Goal: Transaction & Acquisition: Purchase product/service

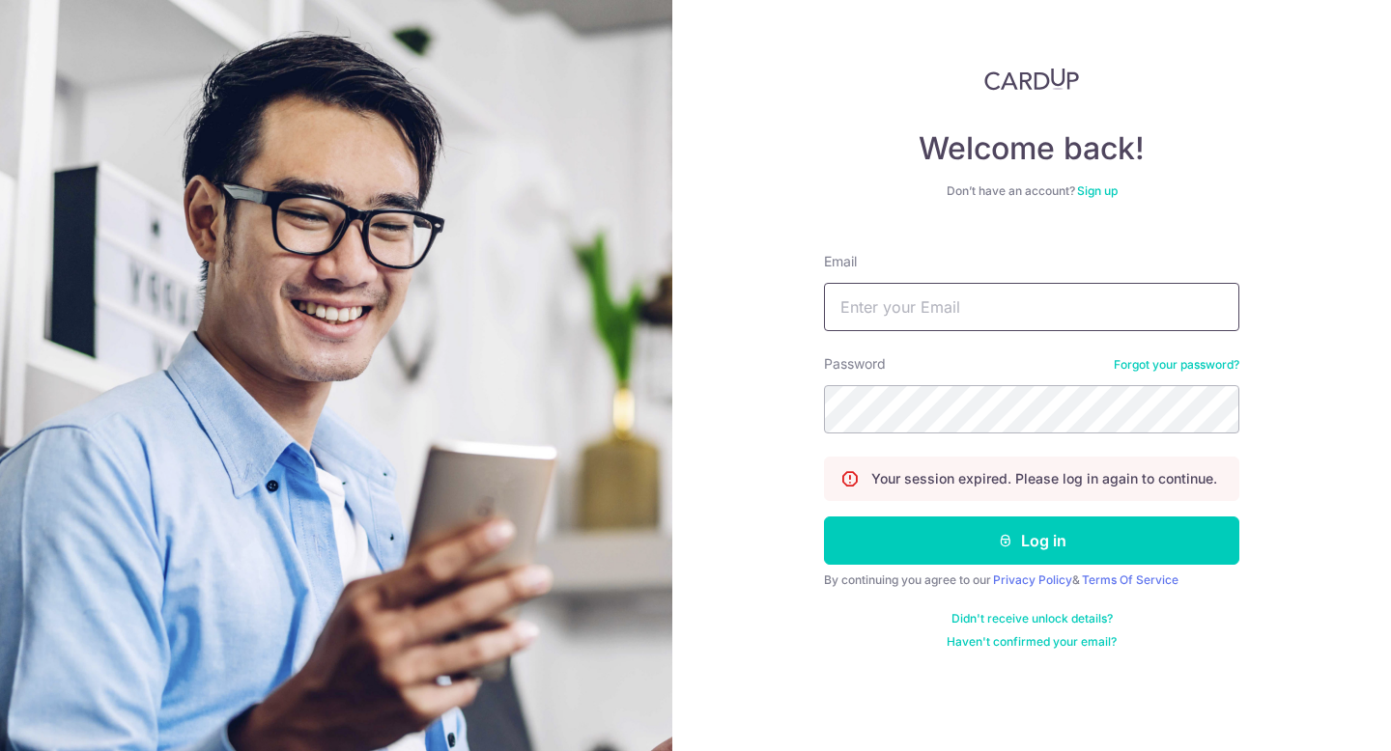
click at [983, 317] on input "Email" at bounding box center [1031, 307] width 415 height 48
type input "selina.hime@gmail.com"
click at [824, 517] on button "Log in" at bounding box center [1031, 541] width 415 height 48
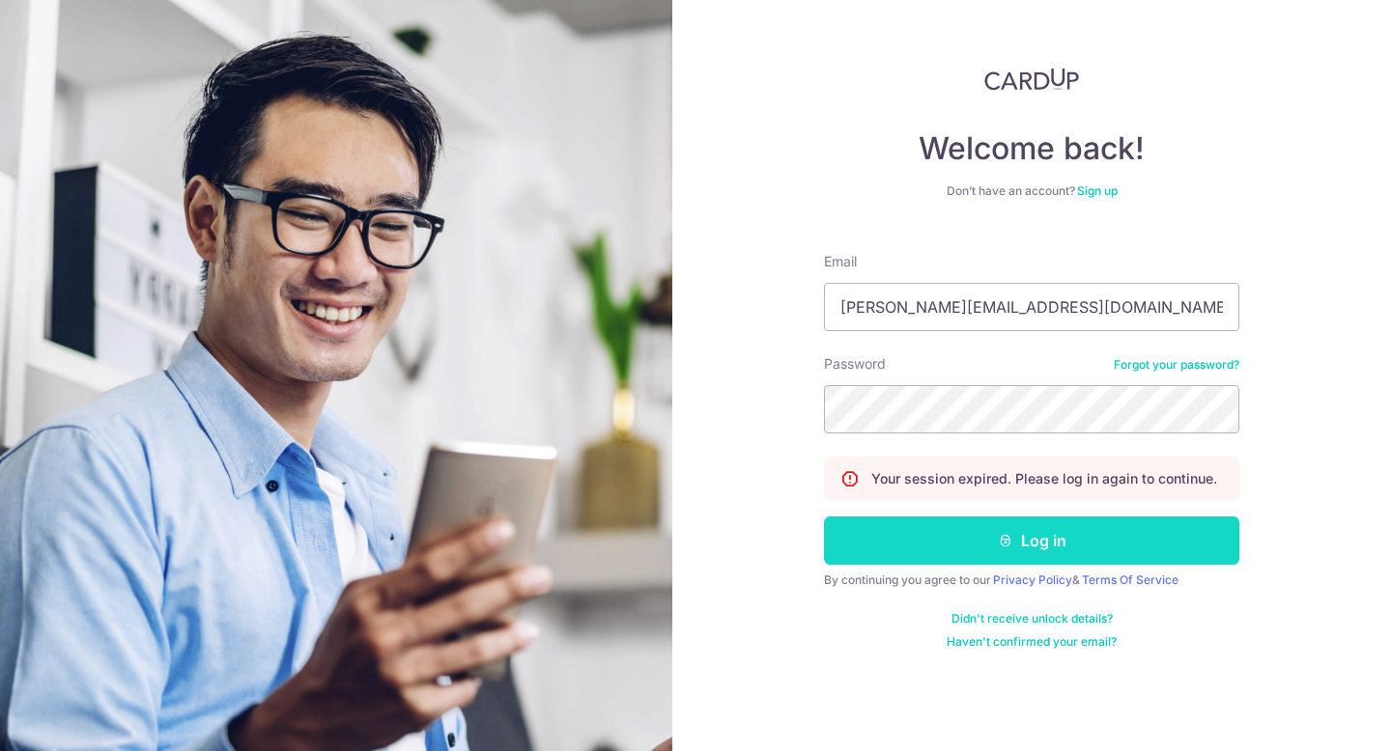
click at [1109, 542] on button "Log in" at bounding box center [1031, 541] width 415 height 48
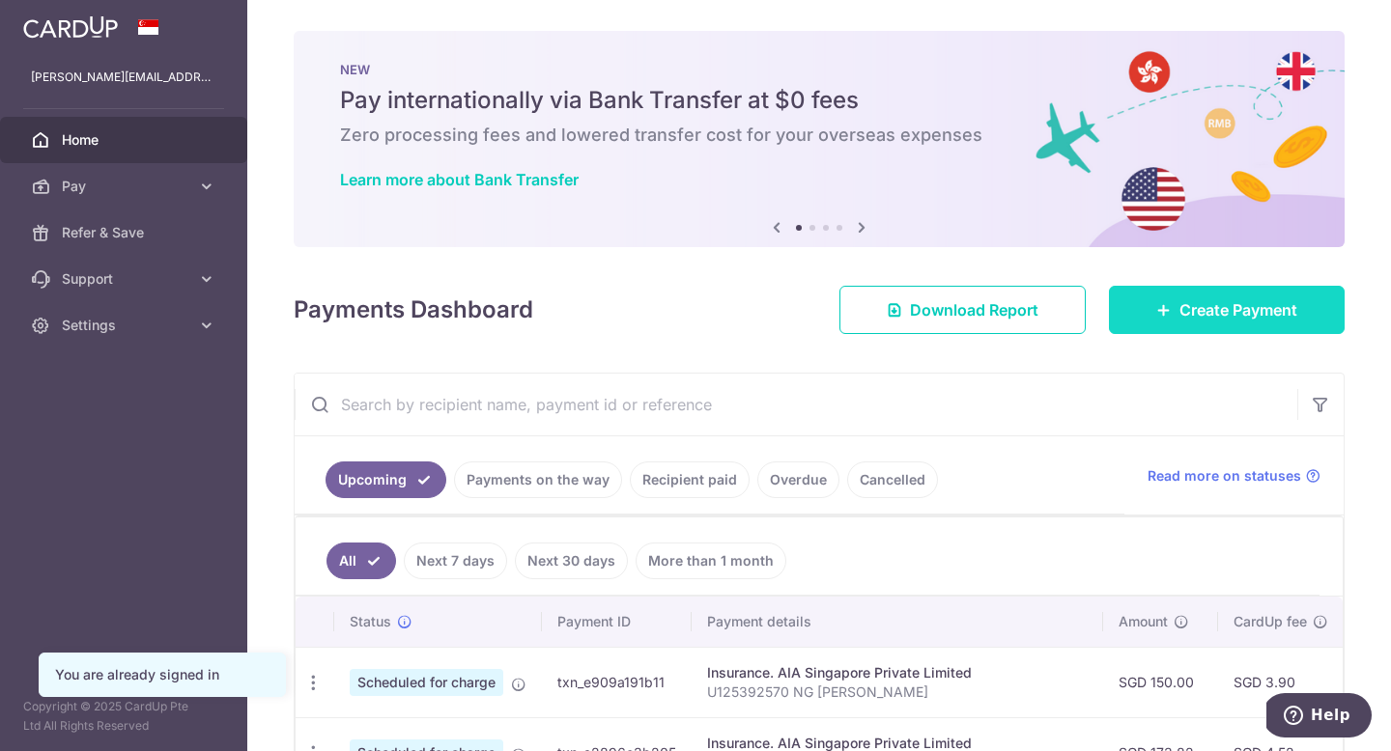
click at [1248, 311] on span "Create Payment" at bounding box center [1238, 309] width 118 height 23
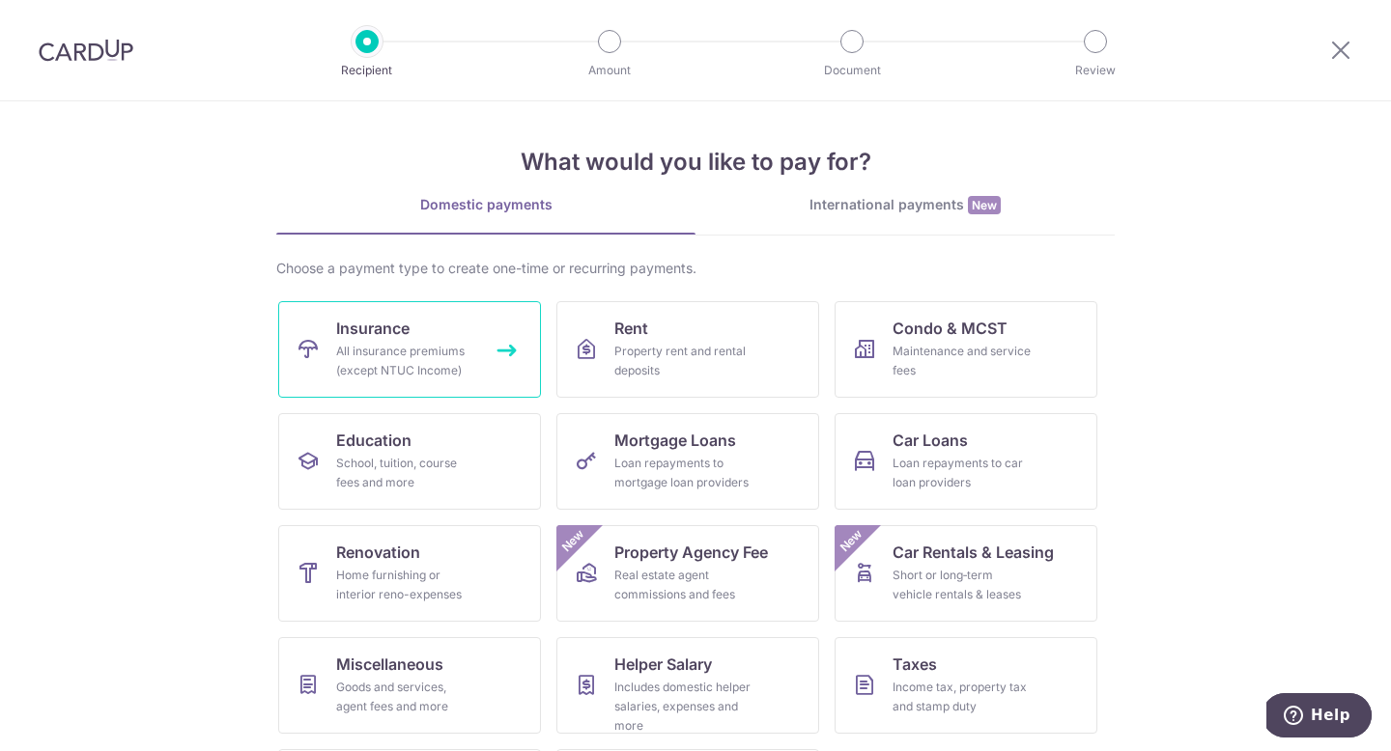
scroll to position [4, 0]
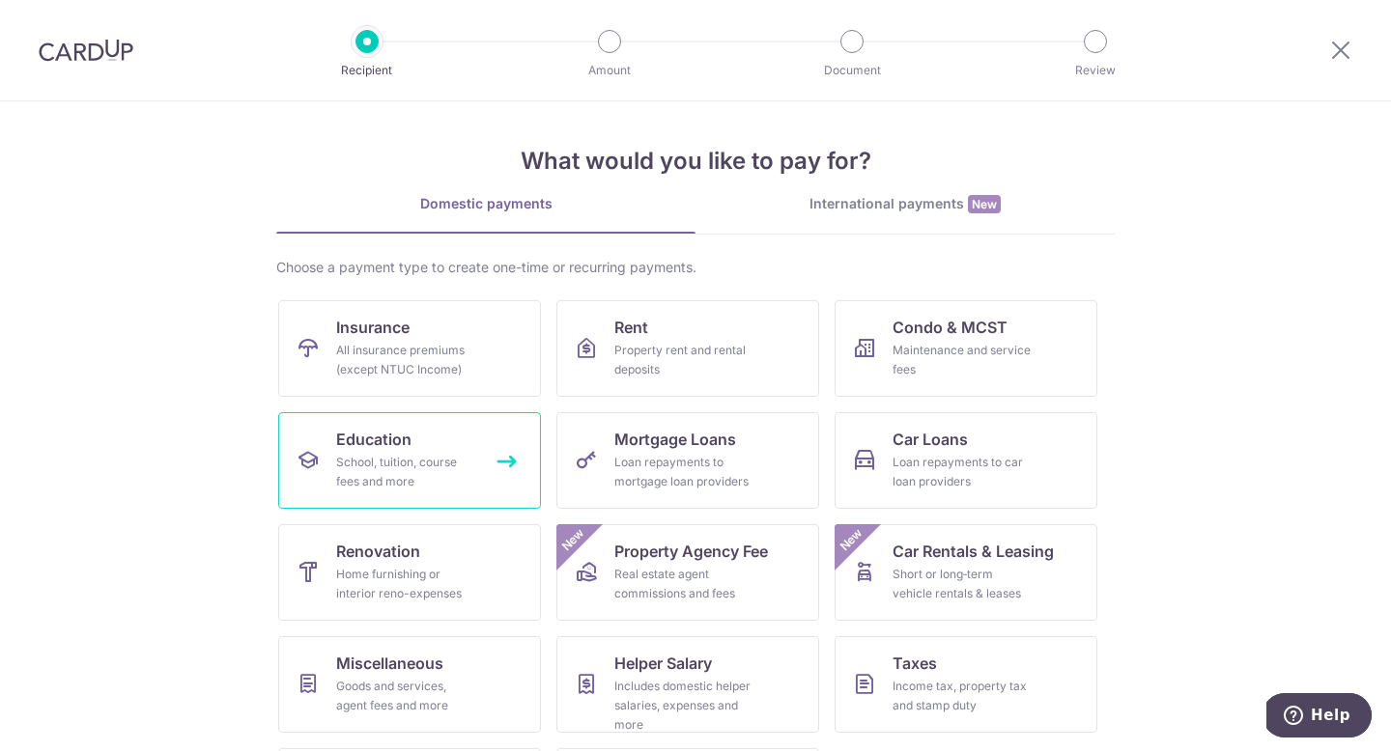
click at [391, 462] on div "School, tuition, course fees and more" at bounding box center [405, 472] width 139 height 39
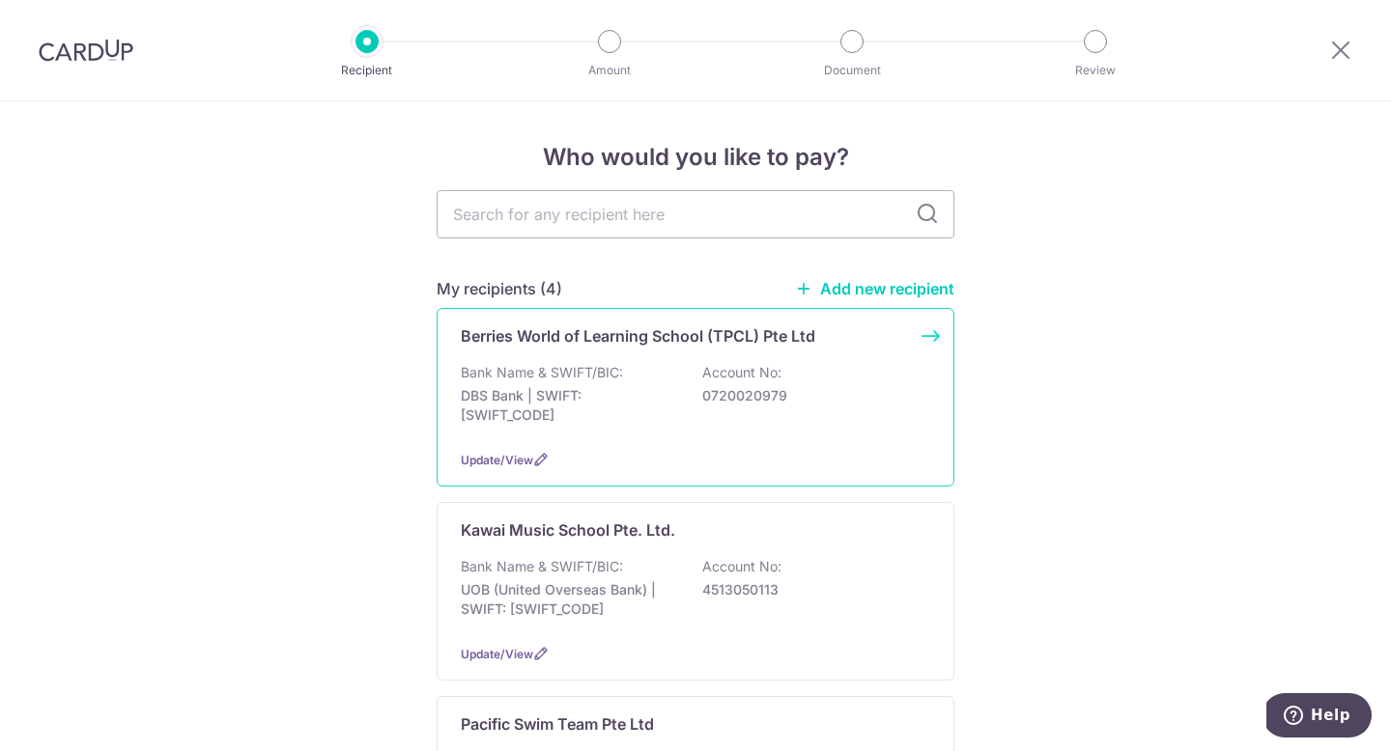
click at [713, 416] on div "Bank Name & SWIFT/BIC: DBS Bank | SWIFT: DBSSSGSGXXX Account No: 0720020979" at bounding box center [695, 398] width 469 height 71
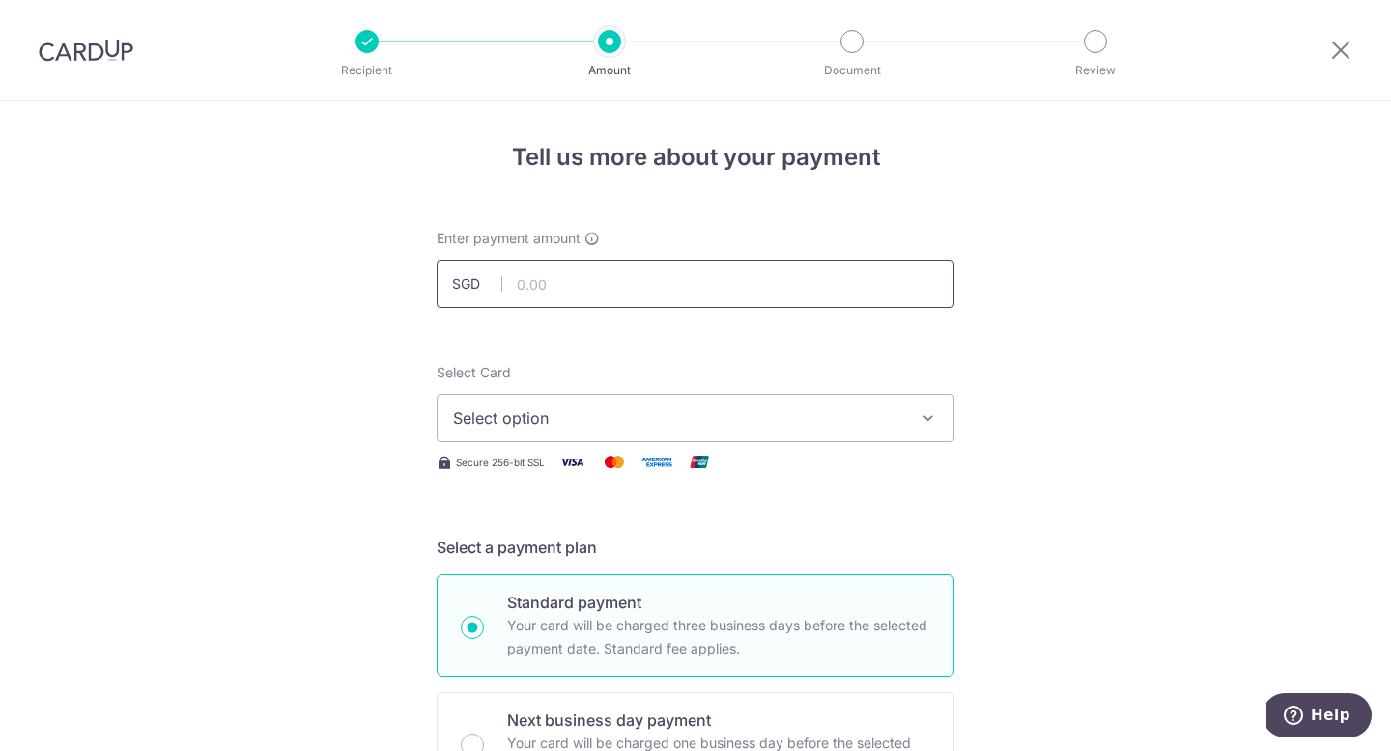
click at [778, 285] on input "text" at bounding box center [696, 284] width 518 height 48
type input "959.20"
click at [670, 426] on span "Select option" at bounding box center [678, 418] width 450 height 23
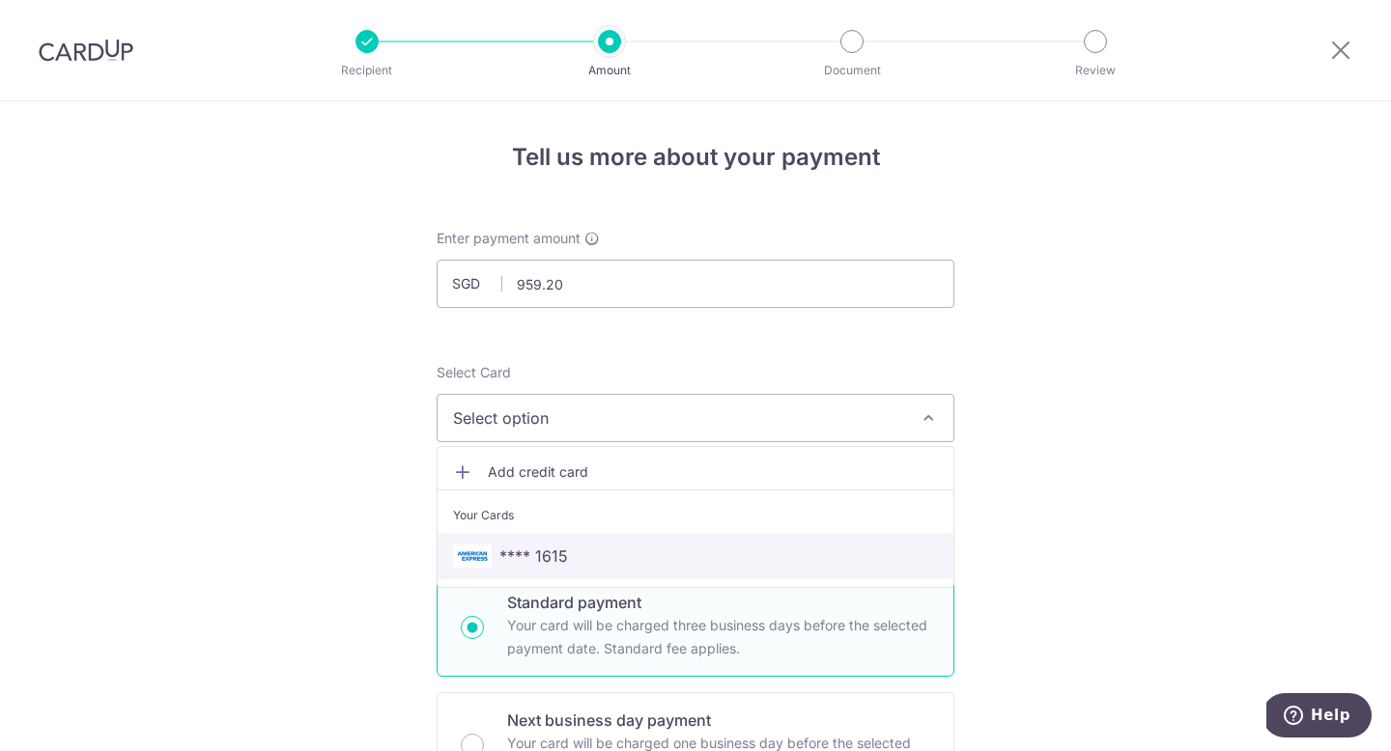
click at [642, 538] on link "**** 1615" at bounding box center [696, 556] width 516 height 46
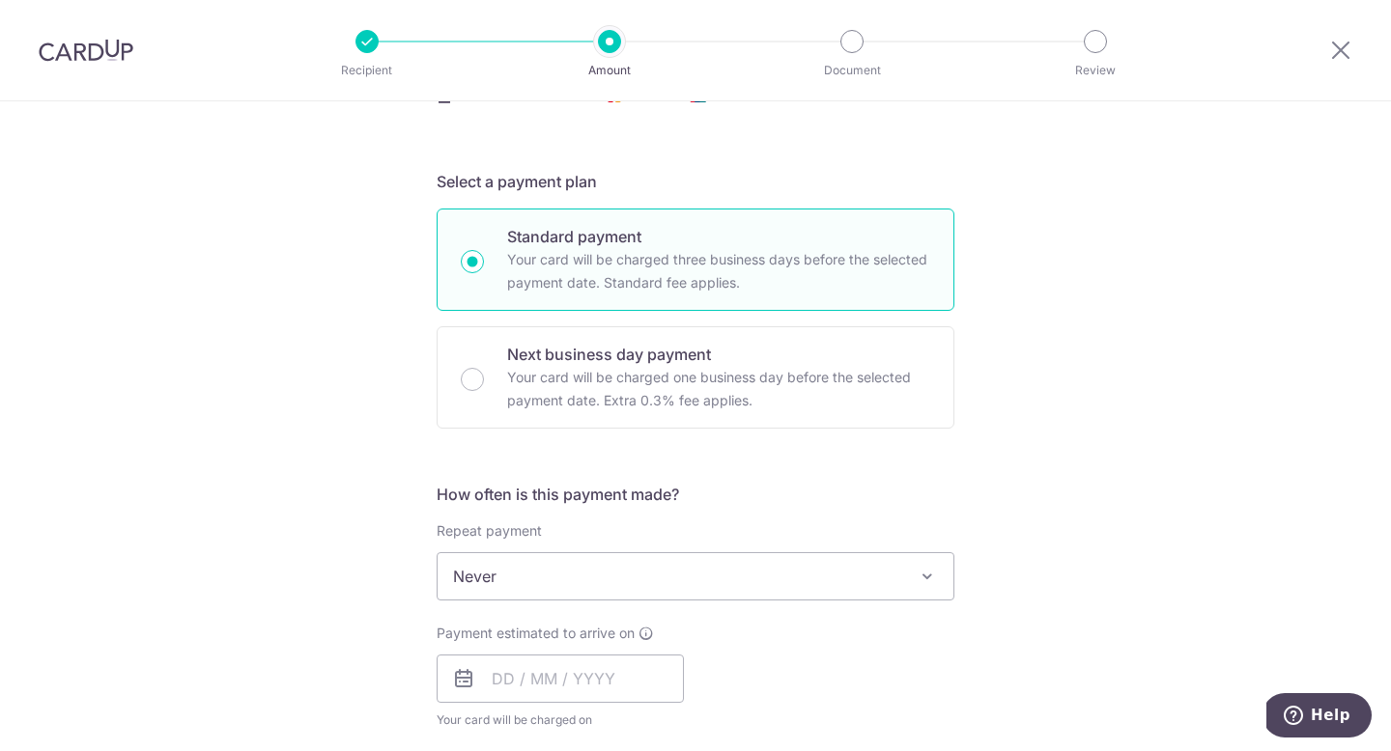
scroll to position [456, 0]
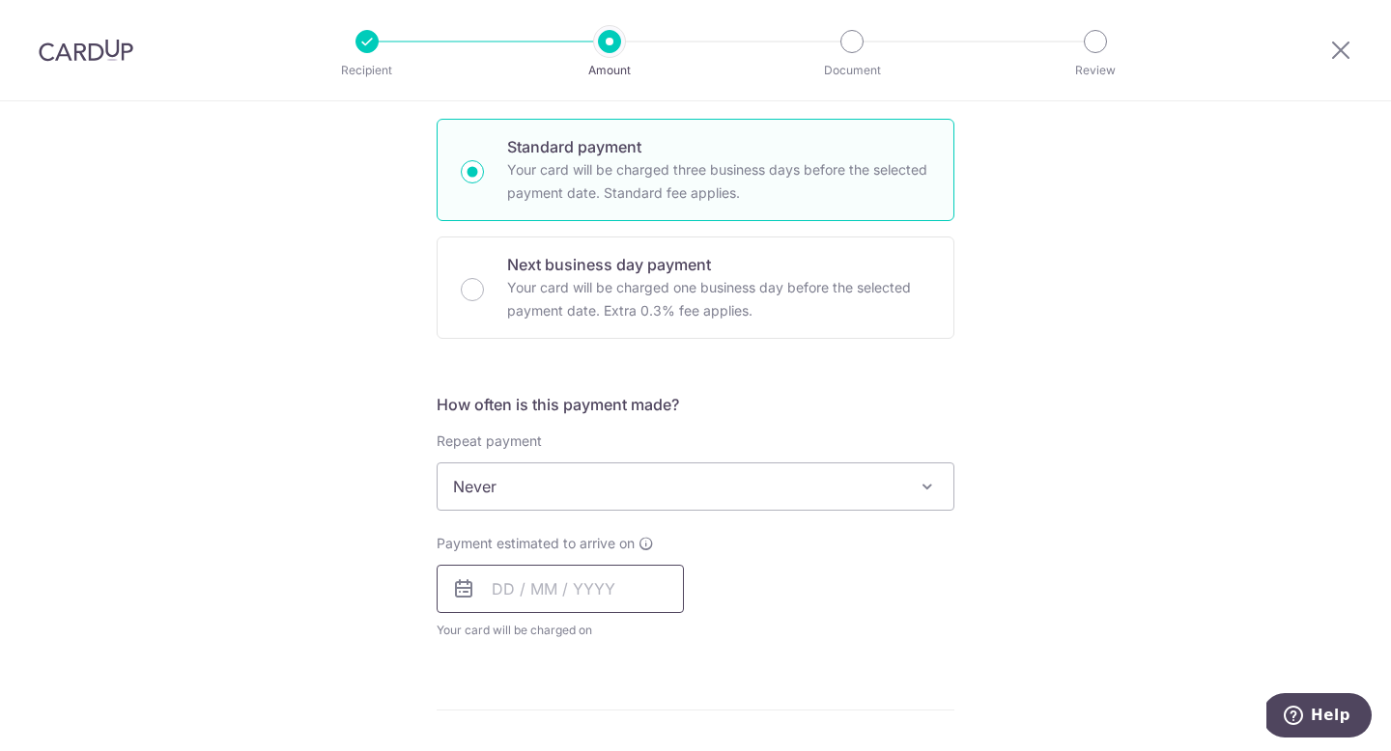
click at [569, 581] on input "text" at bounding box center [560, 589] width 247 height 48
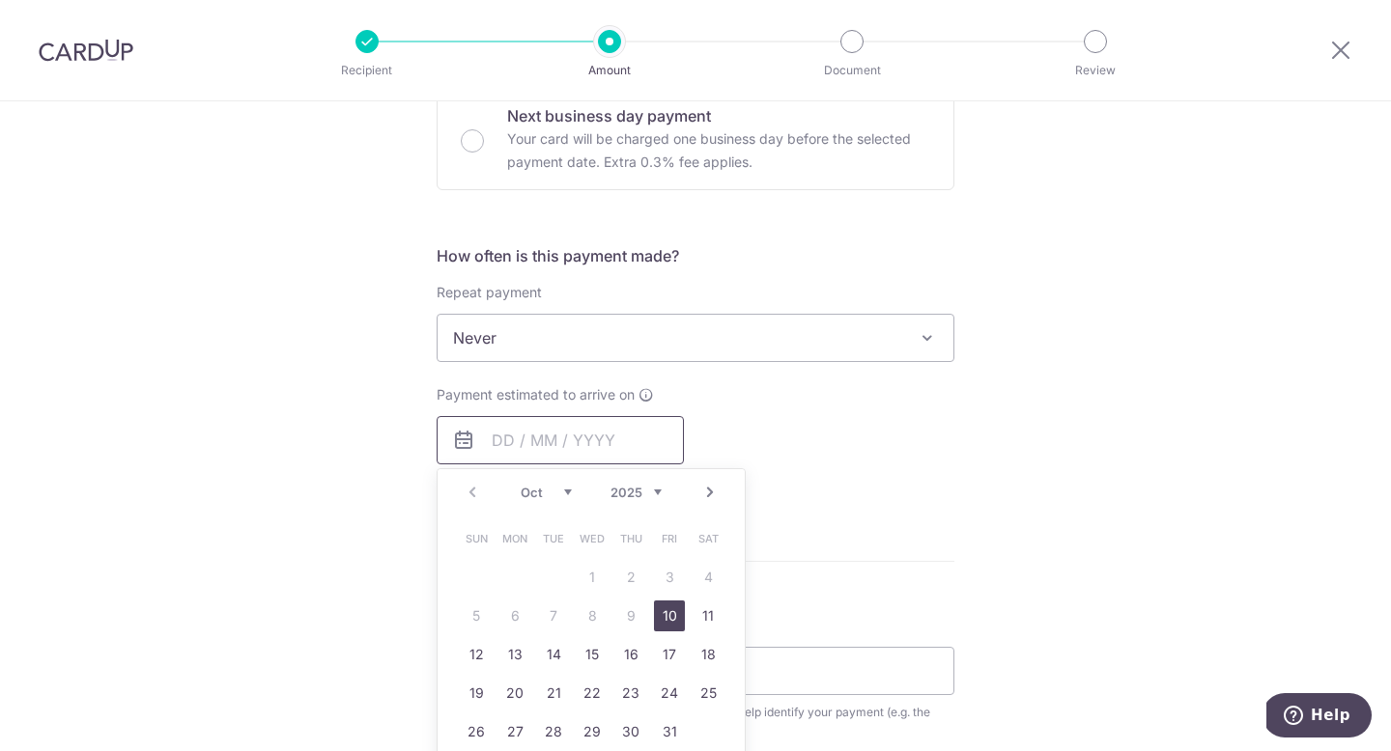
scroll to position [606, 0]
click at [467, 693] on link "19" at bounding box center [476, 692] width 31 height 31
type input "[DATE]"
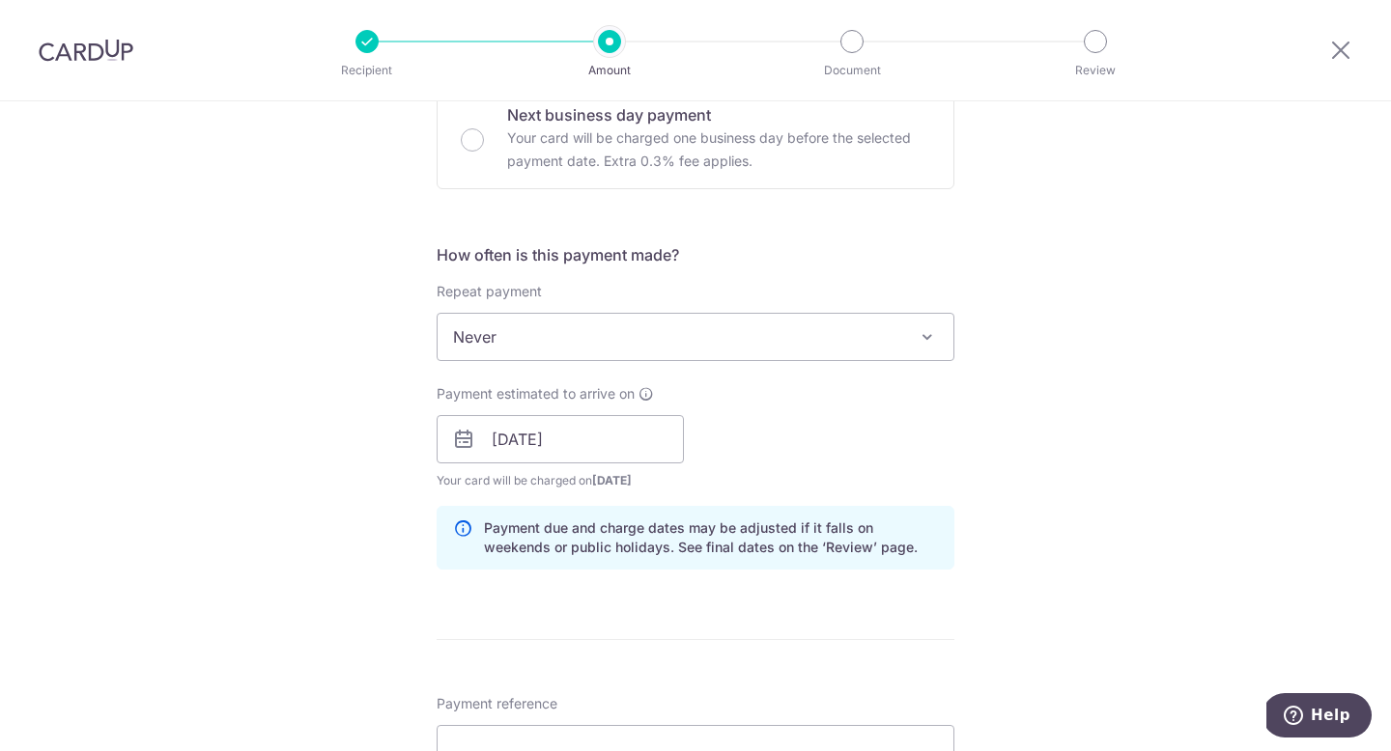
click at [981, 417] on div "Tell us more about your payment Enter payment amount SGD 959.20 959.20 Select C…" at bounding box center [695, 409] width 1391 height 1826
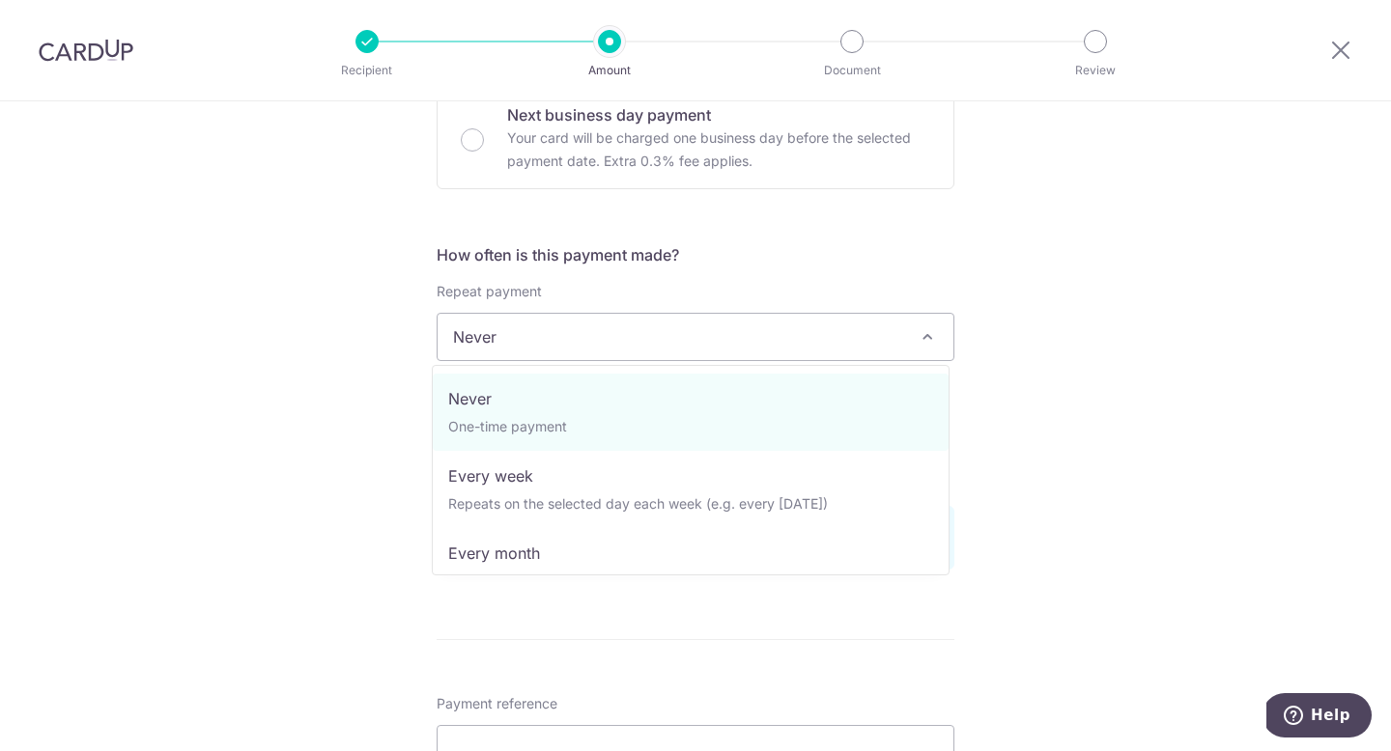
click at [701, 315] on span "Never" at bounding box center [696, 337] width 516 height 46
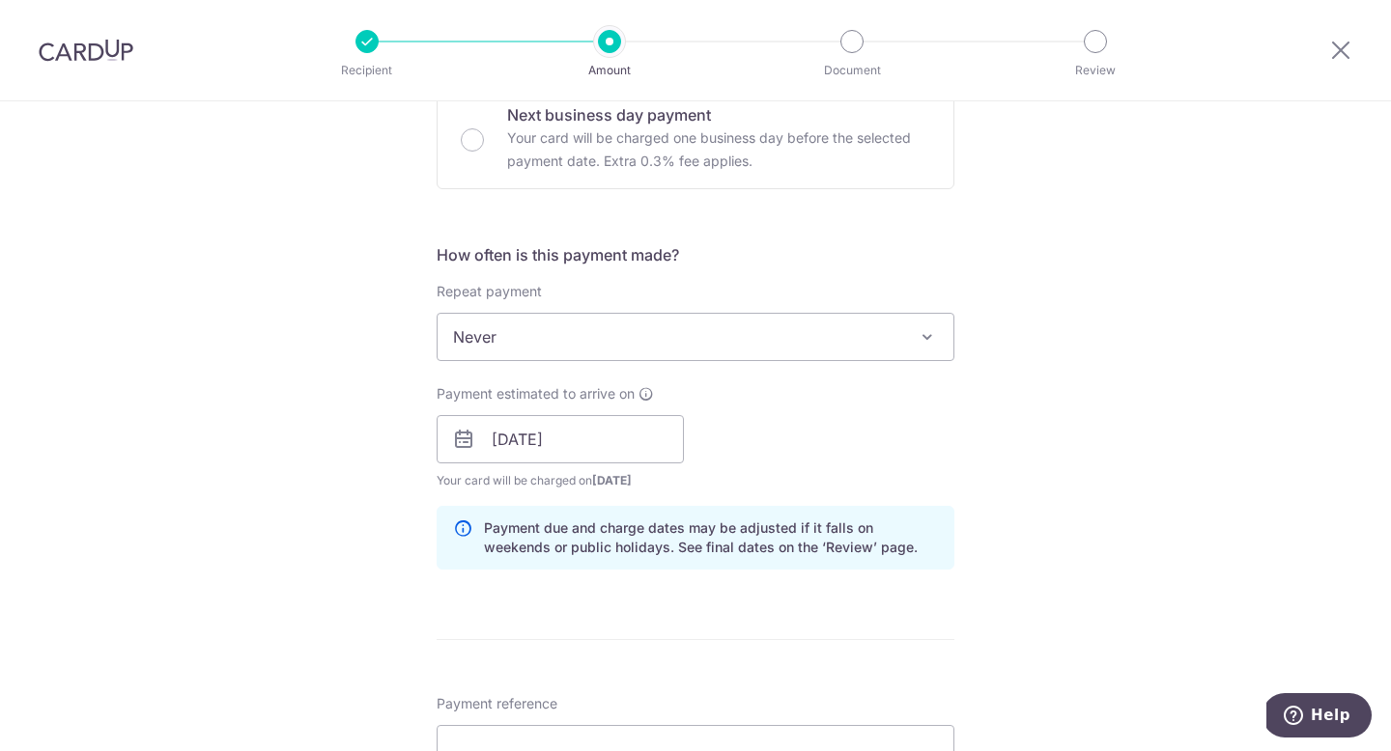
click at [823, 239] on form "Enter payment amount SGD 959.20 959.20 Select Card **** 1615 Add credit card Yo…" at bounding box center [696, 427] width 518 height 1608
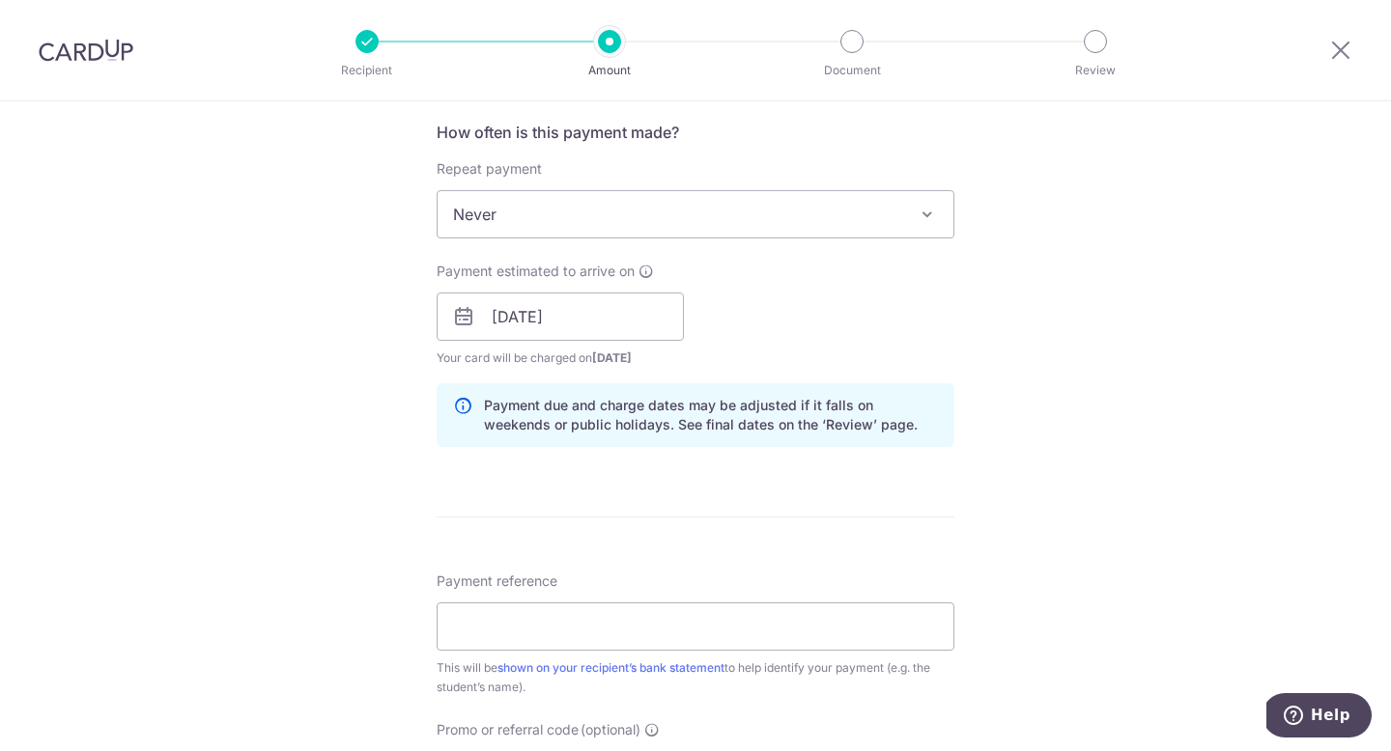
scroll to position [772, 0]
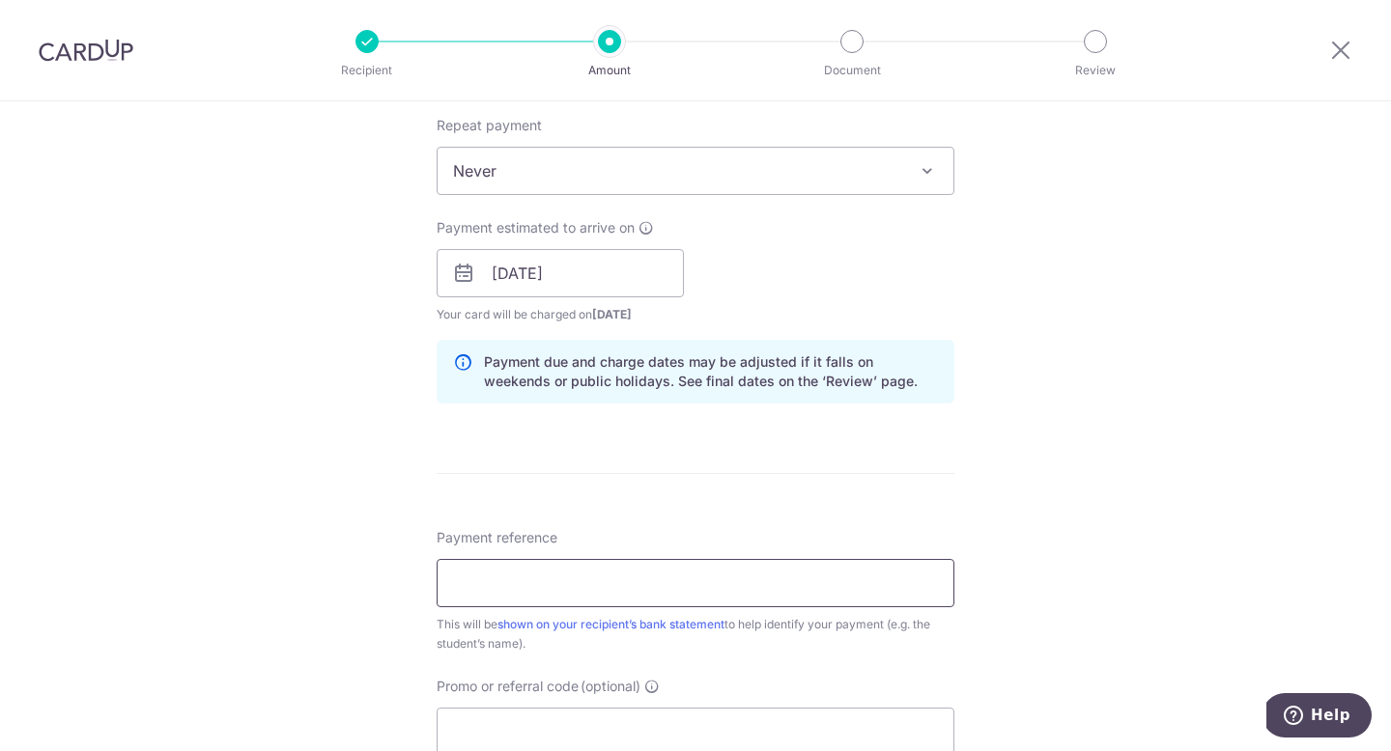
click at [504, 580] on input "Payment reference" at bounding box center [696, 583] width 518 height 48
paste input "CJ-I25003651"
click at [456, 584] on input "CJ-I25003651" at bounding box center [696, 583] width 518 height 48
click at [713, 586] on input "CJ-I25003651" at bounding box center [696, 583] width 518 height 48
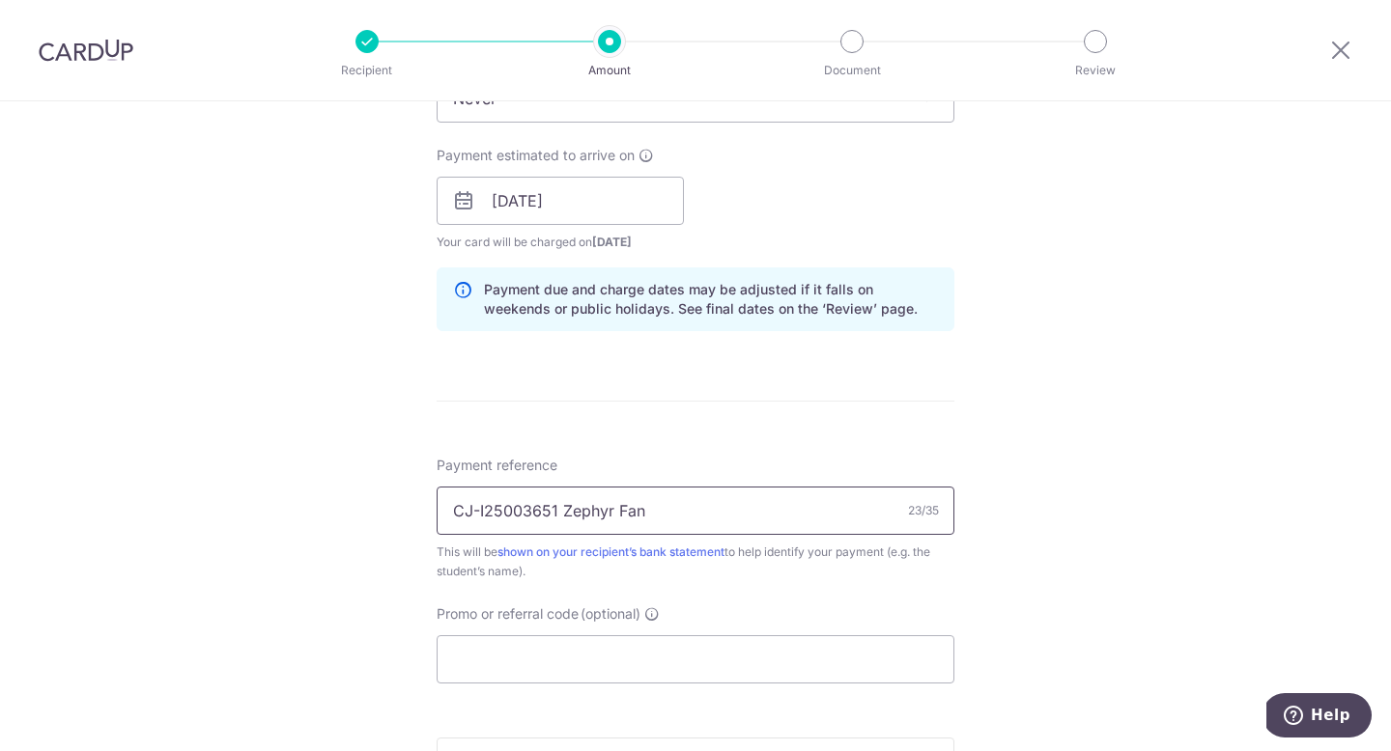
scroll to position [871, 0]
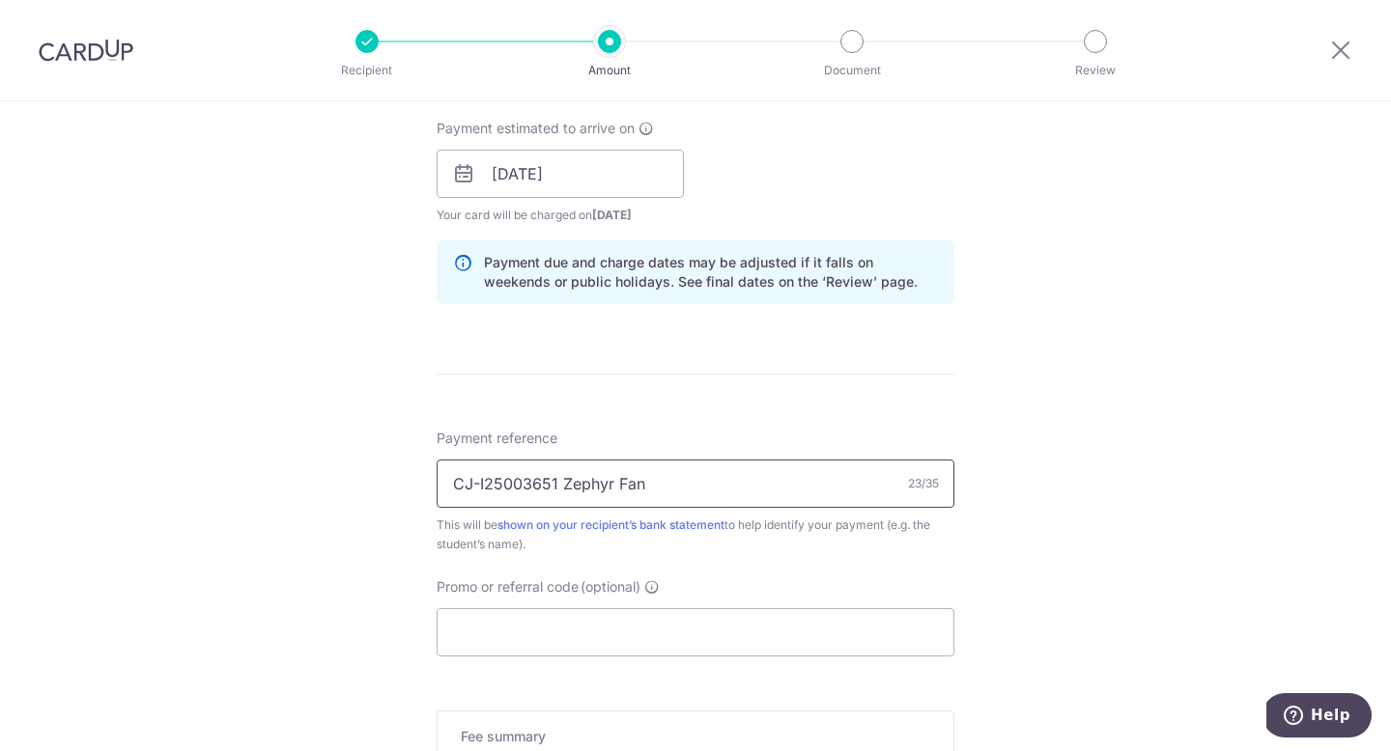
type input "CJ-I25003651 Zephyr Fan"
click at [979, 551] on div "Tell us more about your payment Enter payment amount SGD 959.20 959.20 Select C…" at bounding box center [695, 143] width 1391 height 1826
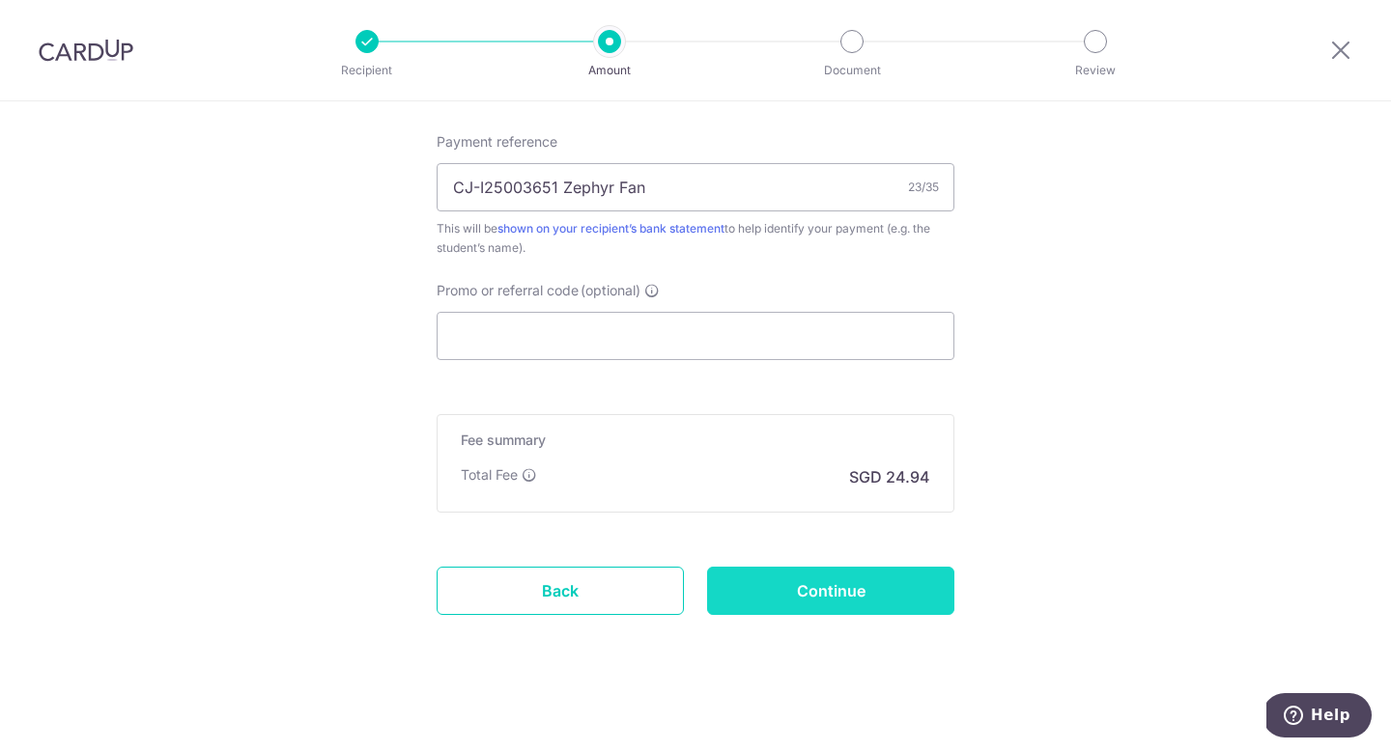
scroll to position [1176, 0]
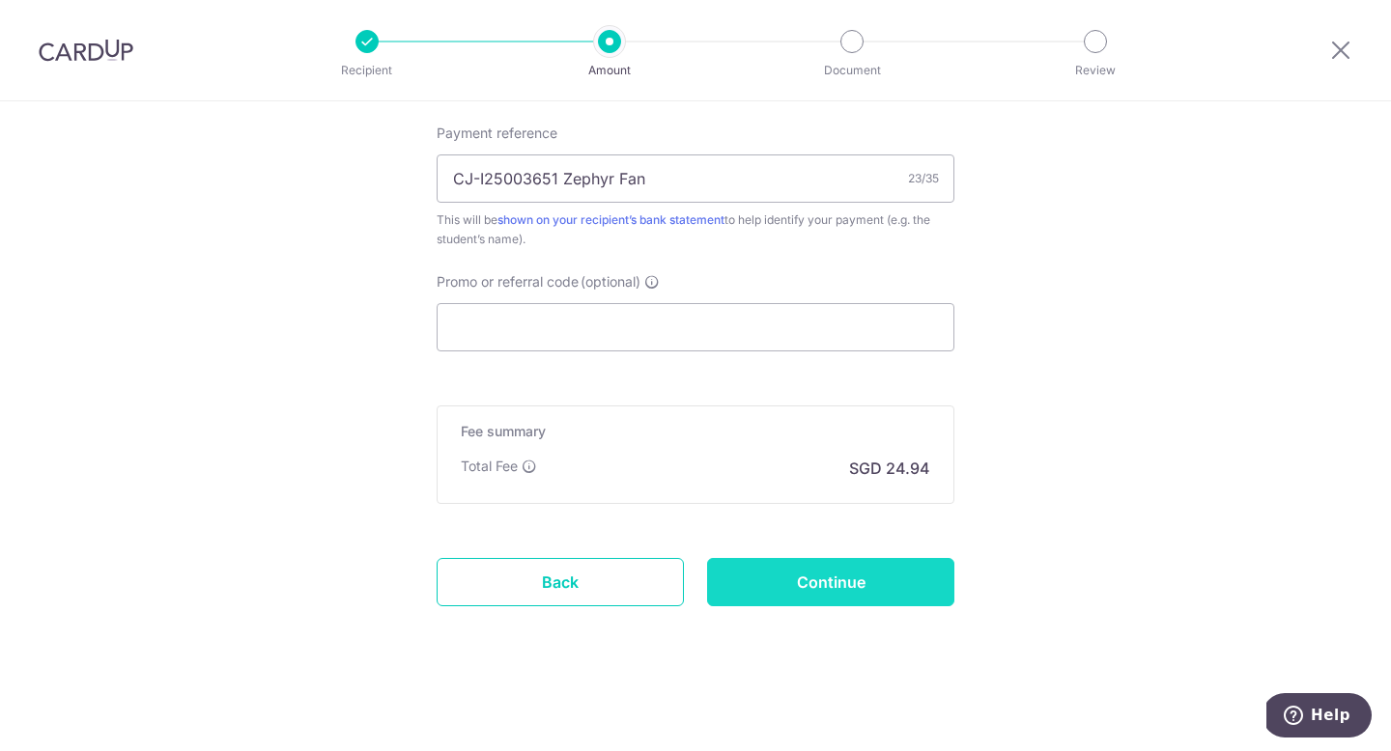
click at [868, 585] on input "Continue" at bounding box center [830, 582] width 247 height 48
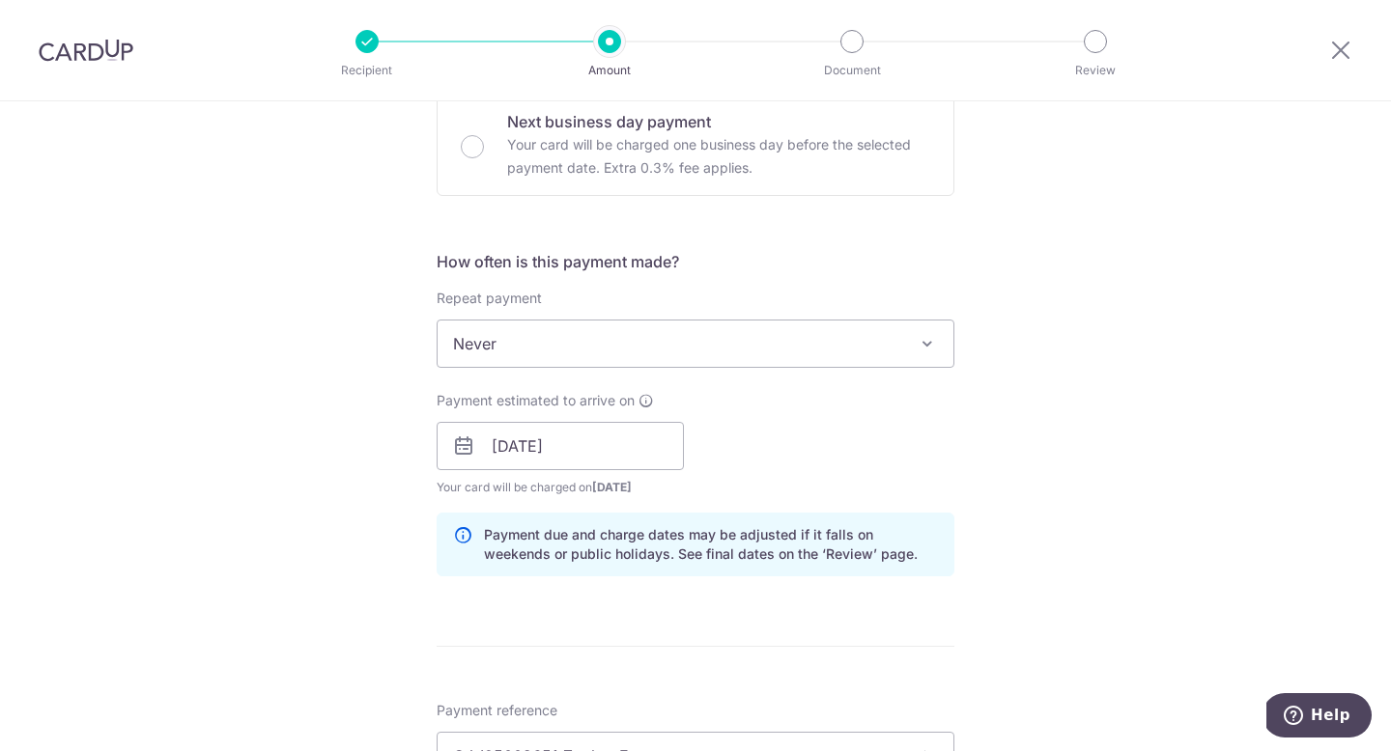
scroll to position [397, 0]
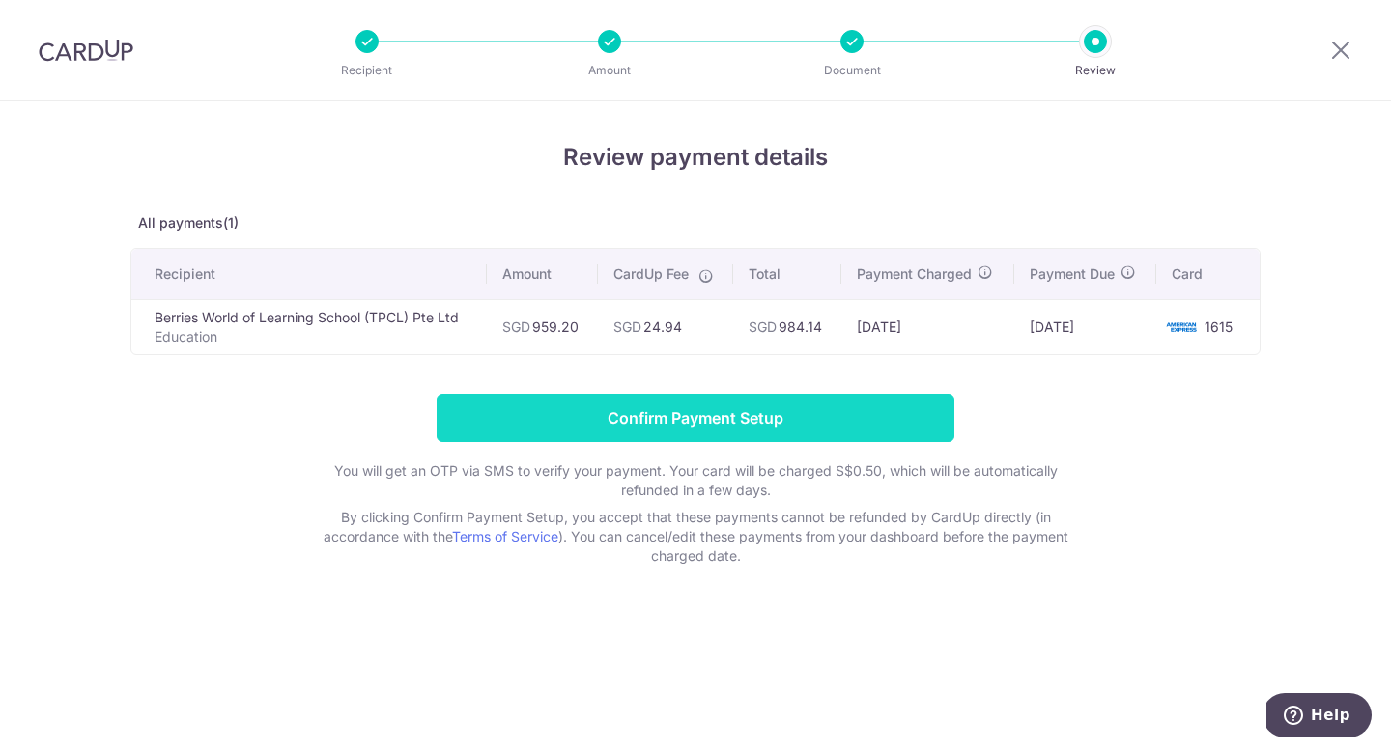
click at [870, 423] on input "Confirm Payment Setup" at bounding box center [696, 418] width 518 height 48
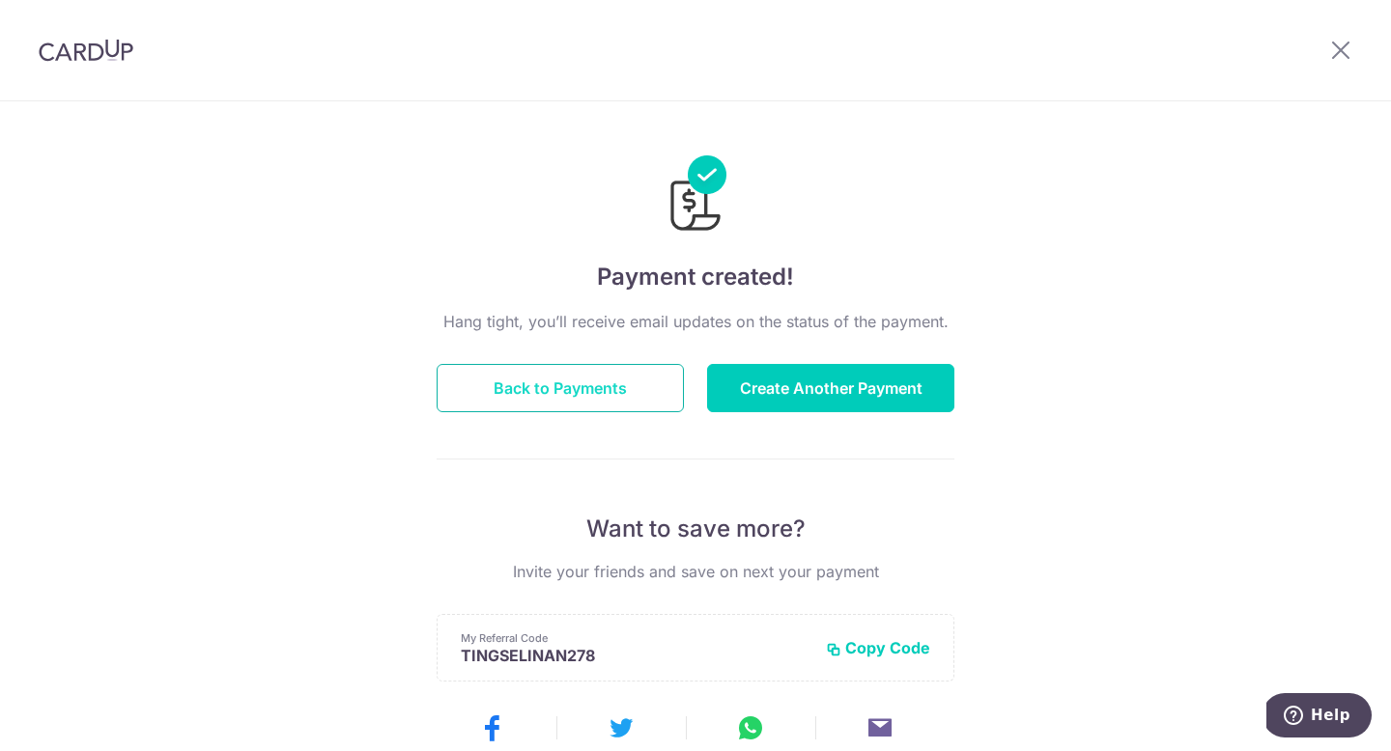
click at [586, 401] on button "Back to Payments" at bounding box center [560, 388] width 247 height 48
